Goal: Information Seeking & Learning: Understand process/instructions

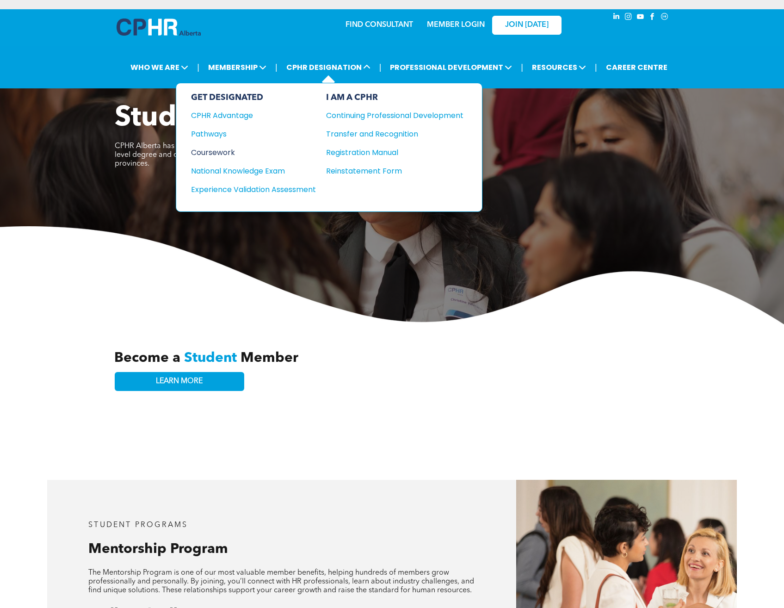
click at [210, 148] on div "Coursework" at bounding box center [247, 153] width 112 height 12
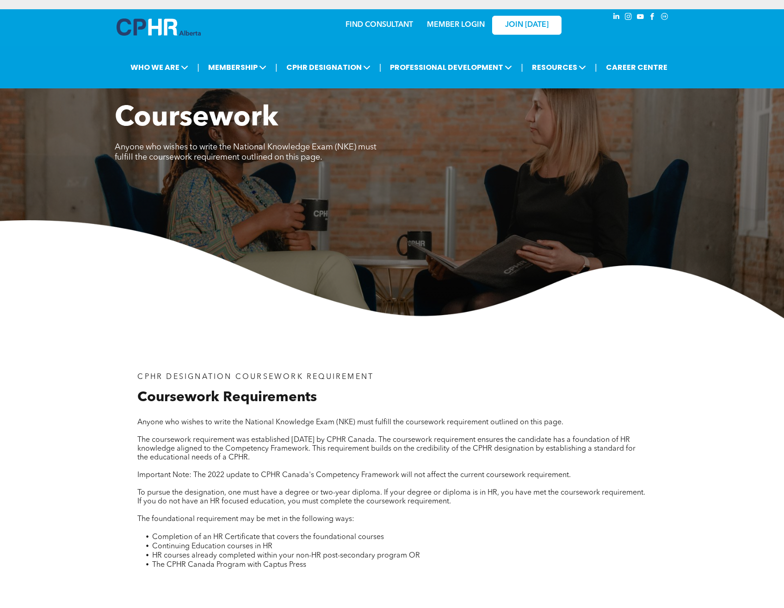
drag, startPoint x: 209, startPoint y: 345, endPoint x: 235, endPoint y: 275, distance: 74.8
click at [209, 345] on div "CPHR DESIGNATION COURSEWORK REQUIREMENT Coursework Requirements Anyone who wish…" at bounding box center [392, 468] width 555 height 301
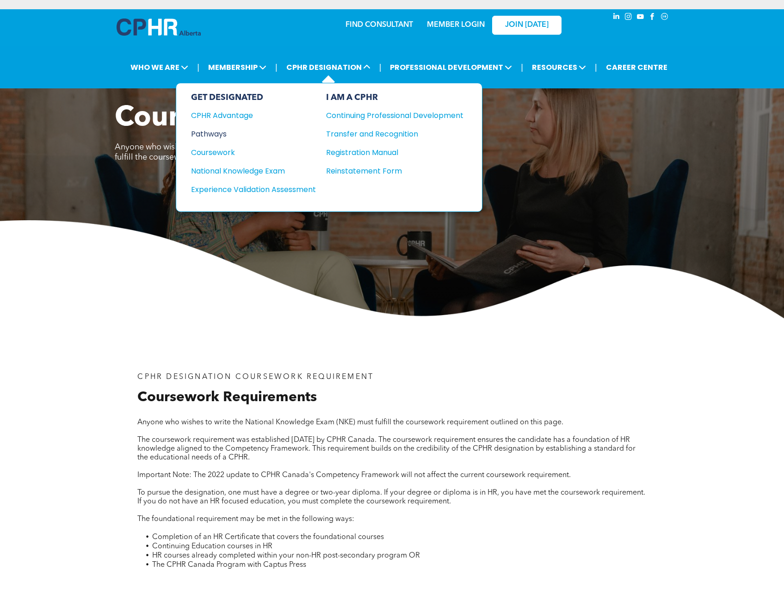
click at [225, 136] on div "Pathways" at bounding box center [247, 134] width 112 height 12
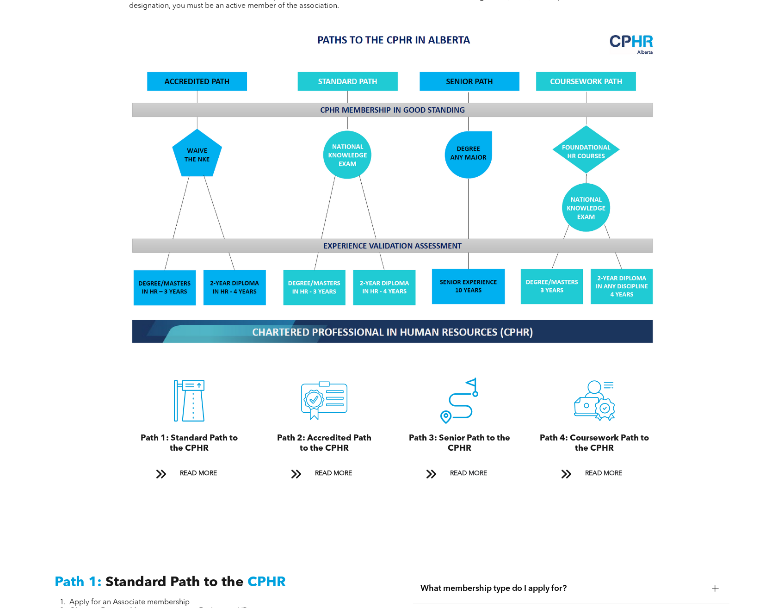
scroll to position [879, 0]
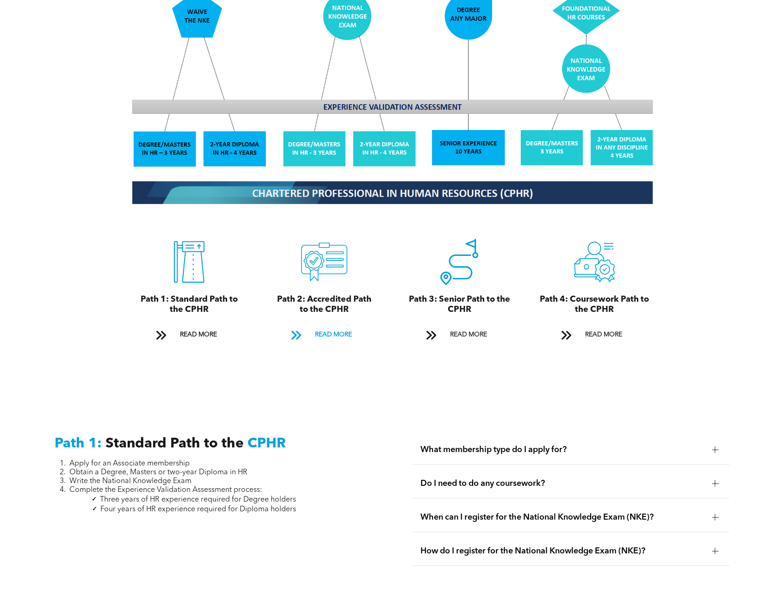
click at [332, 326] on span "READ MORE" at bounding box center [333, 334] width 43 height 17
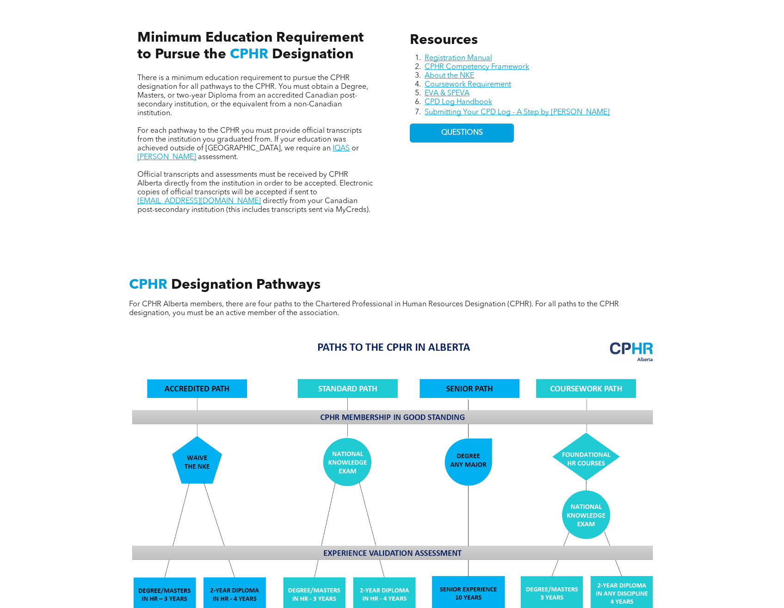
scroll to position [448, 0]
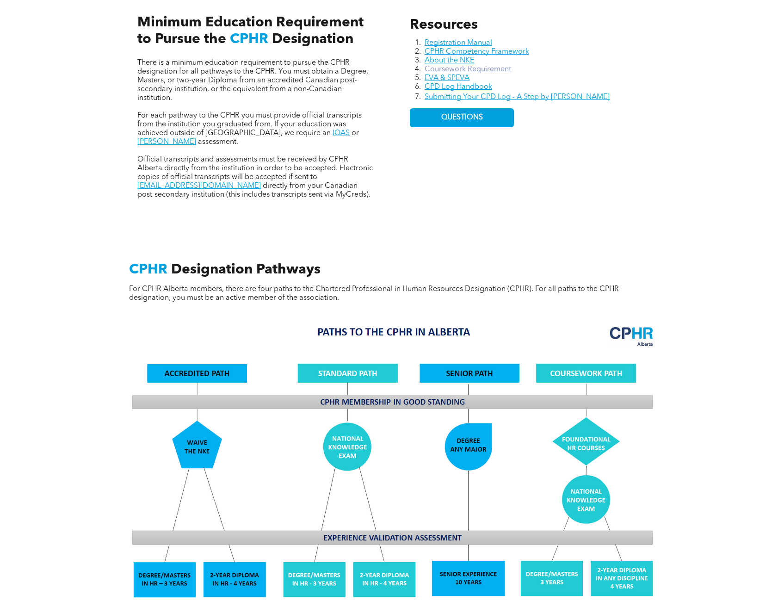
click at [448, 68] on link "Coursework Requirement" at bounding box center [468, 69] width 86 height 7
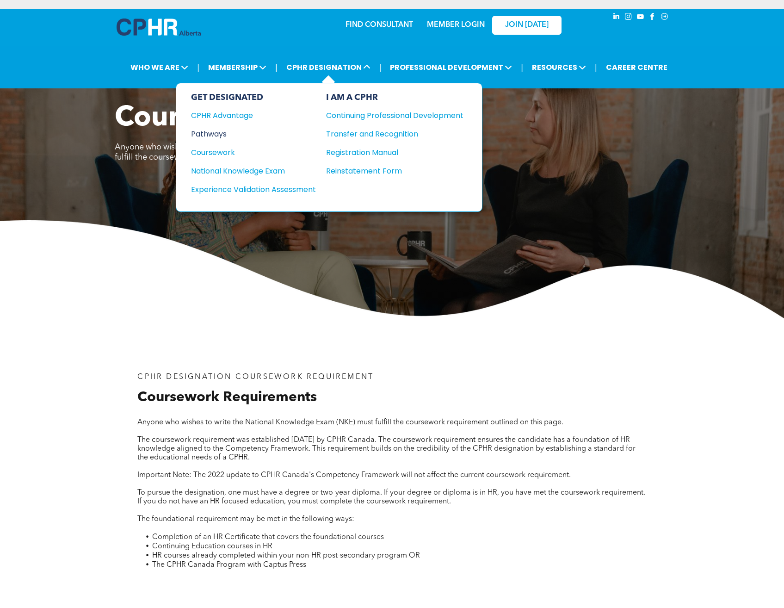
click at [221, 131] on div "Pathways" at bounding box center [247, 134] width 112 height 12
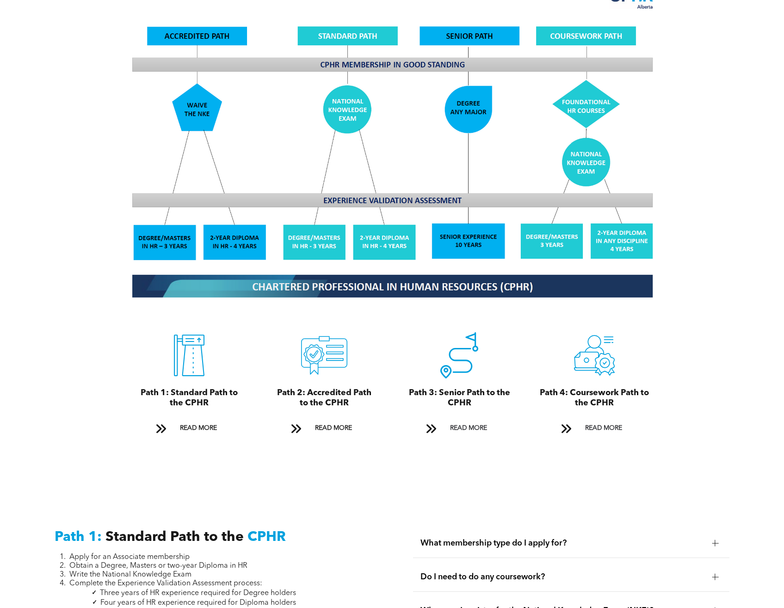
scroll to position [786, 0]
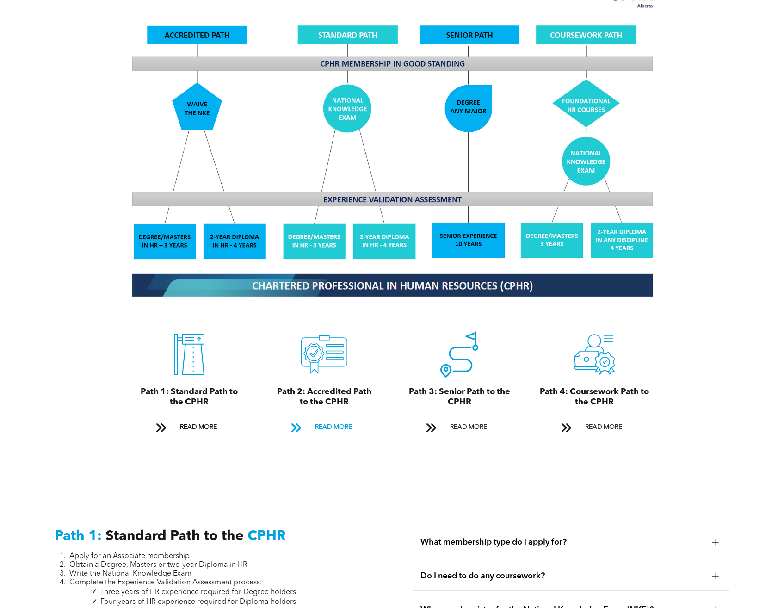
click at [330, 419] on span "READ MORE" at bounding box center [333, 427] width 43 height 17
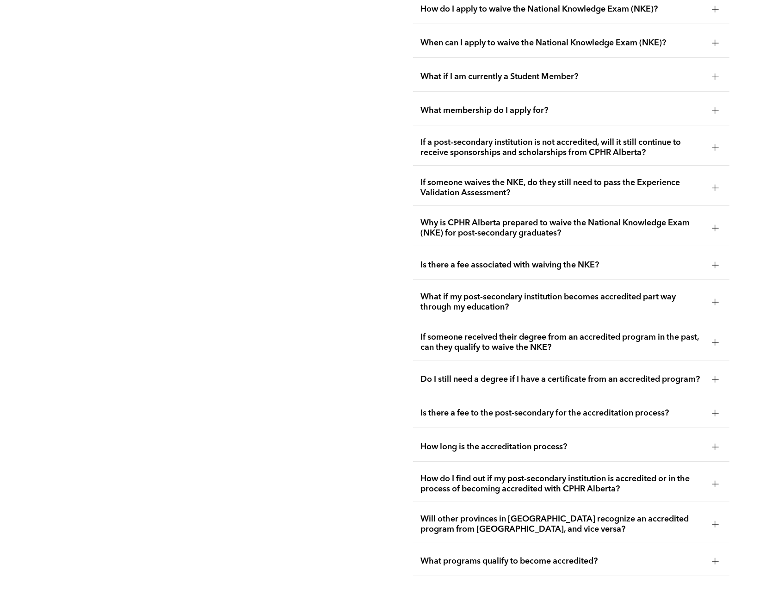
scroll to position [1766, 0]
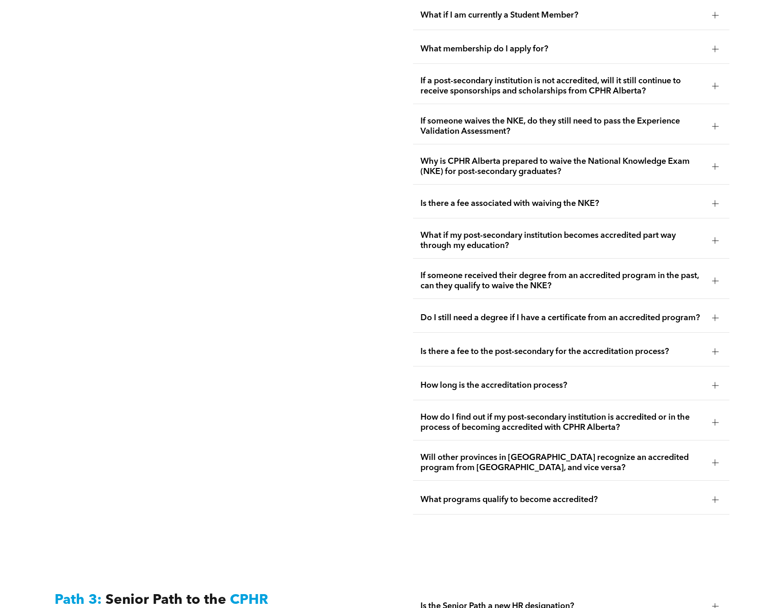
click at [714, 237] on div at bounding box center [715, 240] width 6 height 6
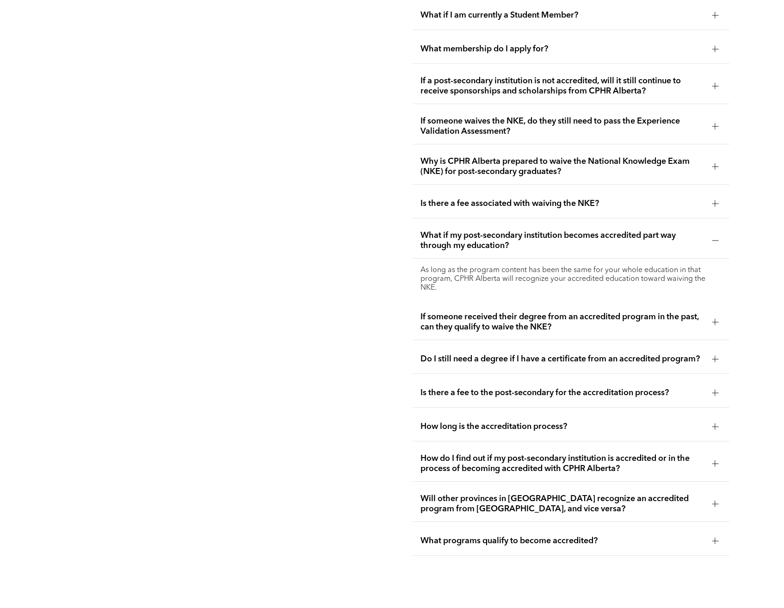
click at [715, 237] on div at bounding box center [715, 240] width 0 height 6
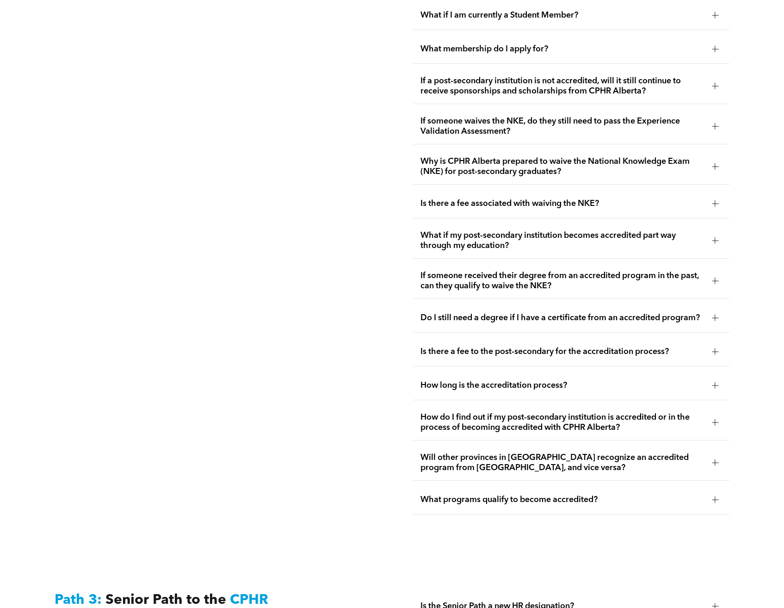
click at [713, 79] on div at bounding box center [715, 86] width 14 height 14
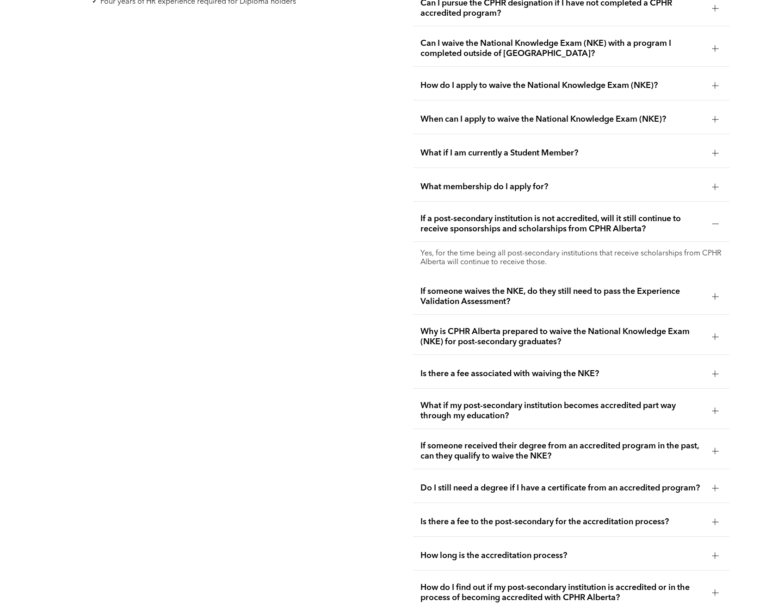
scroll to position [1627, 0]
click at [711, 586] on div at bounding box center [715, 593] width 14 height 14
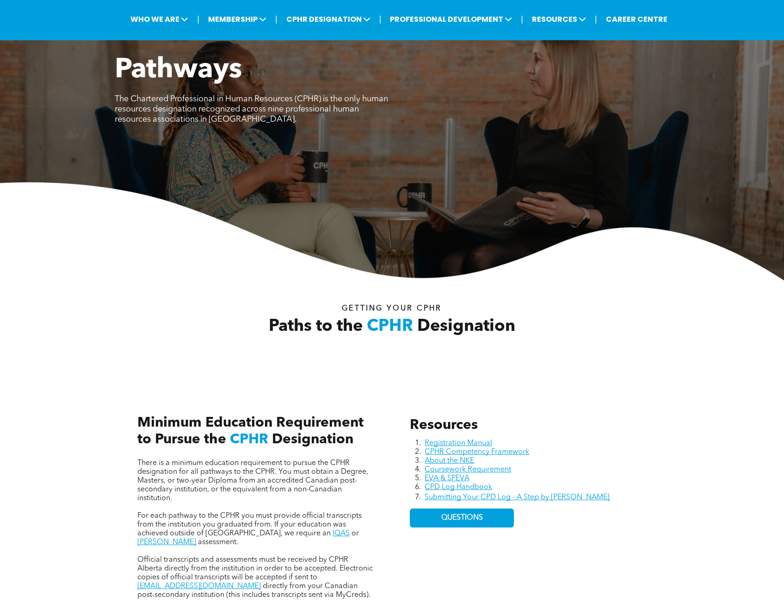
scroll to position [0, 0]
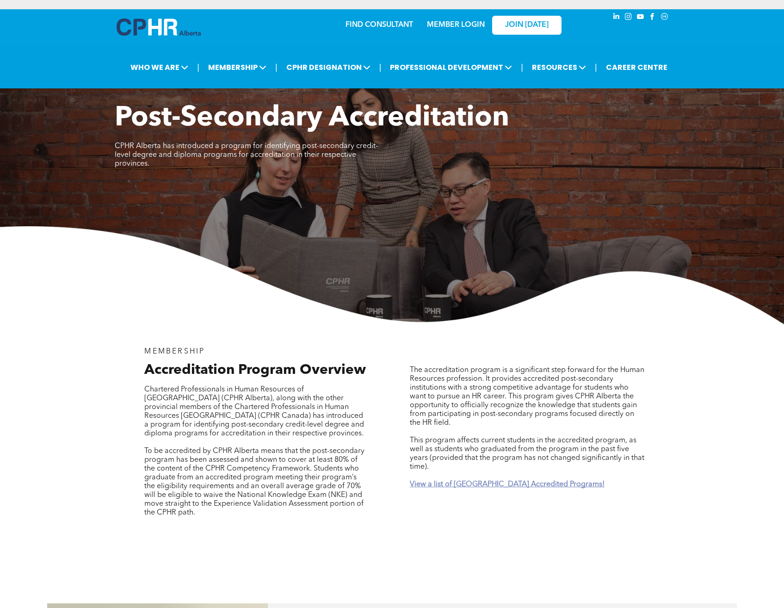
click at [499, 480] on strong "View a list of [GEOGRAPHIC_DATA] Accredited Programs!" at bounding box center [507, 483] width 195 height 7
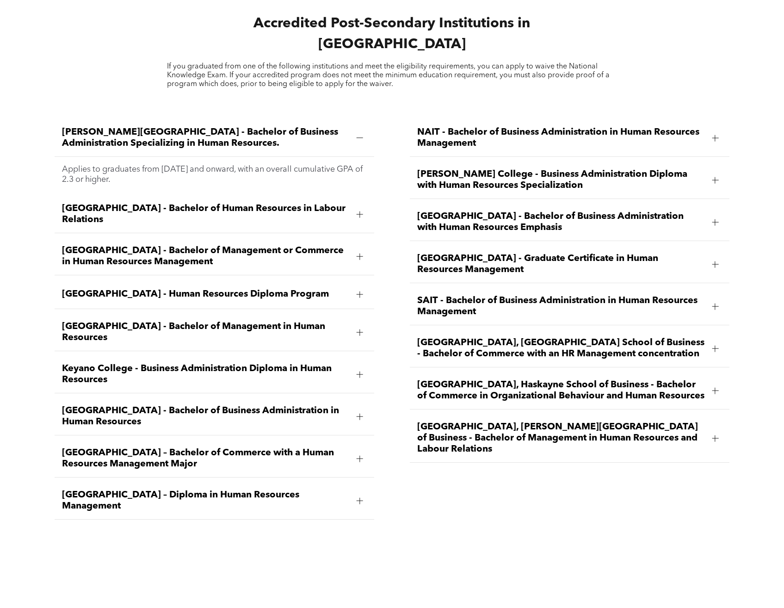
scroll to position [1261, 0]
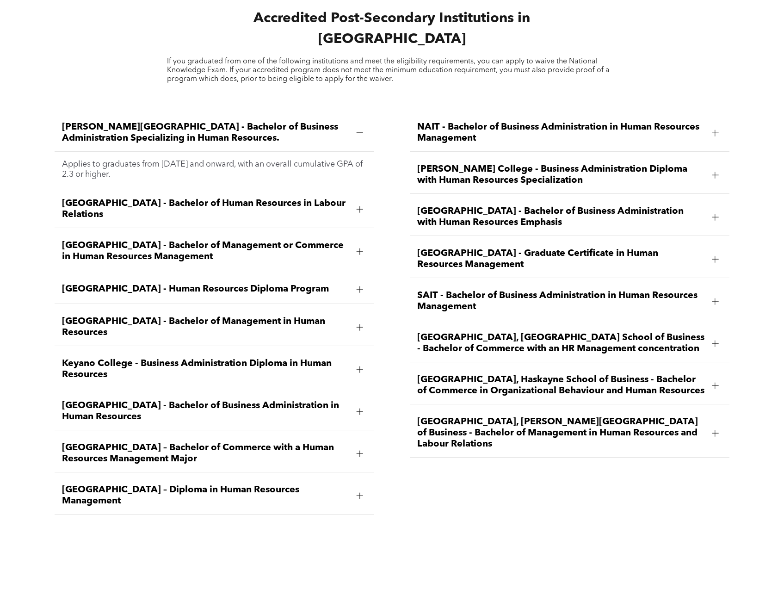
click at [710, 378] on div at bounding box center [715, 385] width 14 height 14
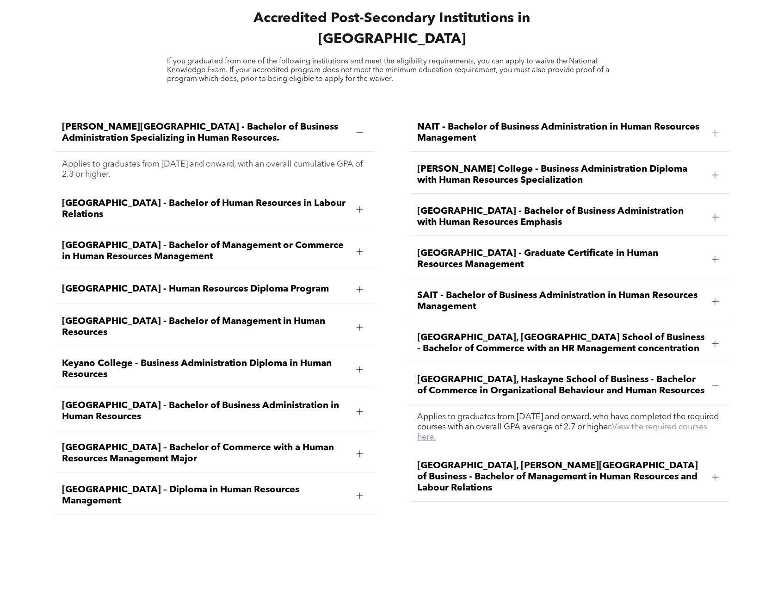
click at [686, 423] on link "View the required courses here." at bounding box center [562, 432] width 290 height 18
click at [766, 31] on div "Accredited Post-Secondary Institutions in Alberta If you graduated from one of …" at bounding box center [392, 18] width 784 height 161
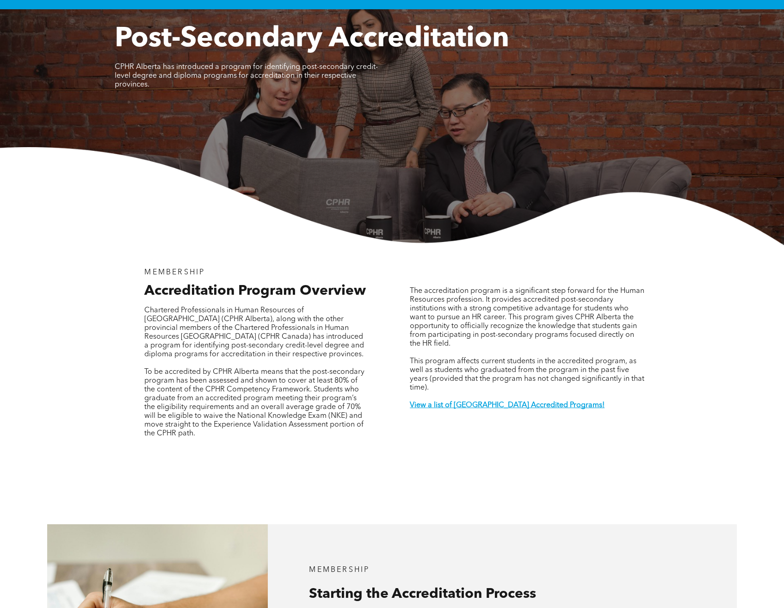
scroll to position [0, 0]
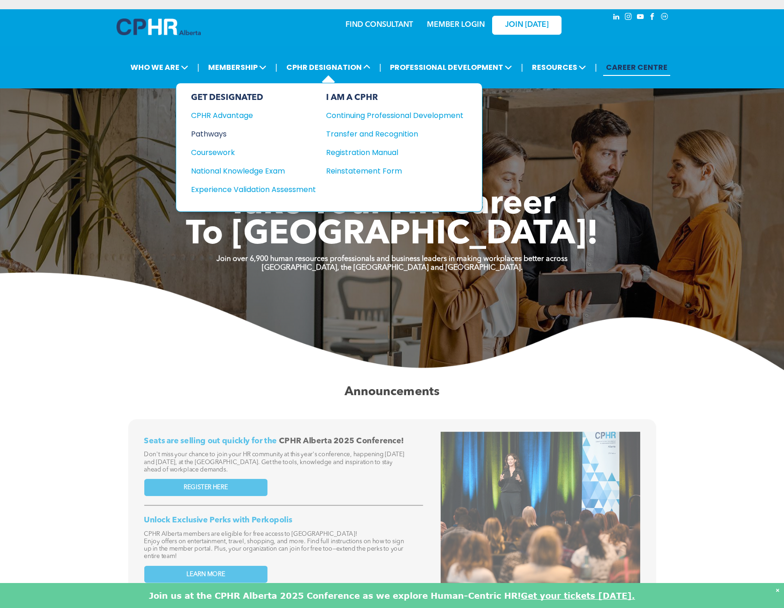
click at [213, 135] on div "Pathways" at bounding box center [247, 134] width 112 height 12
